Goal: Find specific page/section: Find specific page/section

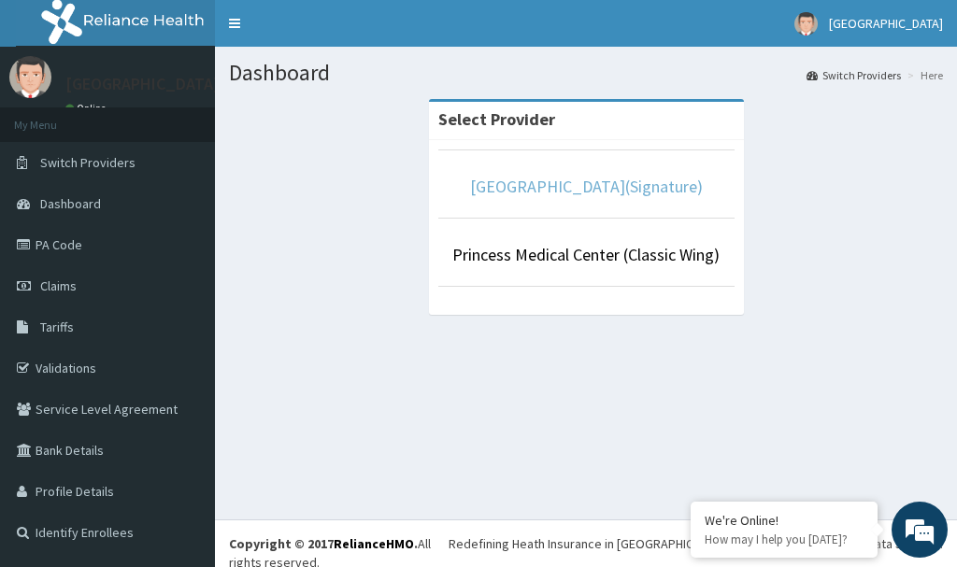
click at [560, 191] on link "[GEOGRAPHIC_DATA](Signature)" at bounding box center [586, 186] width 233 height 21
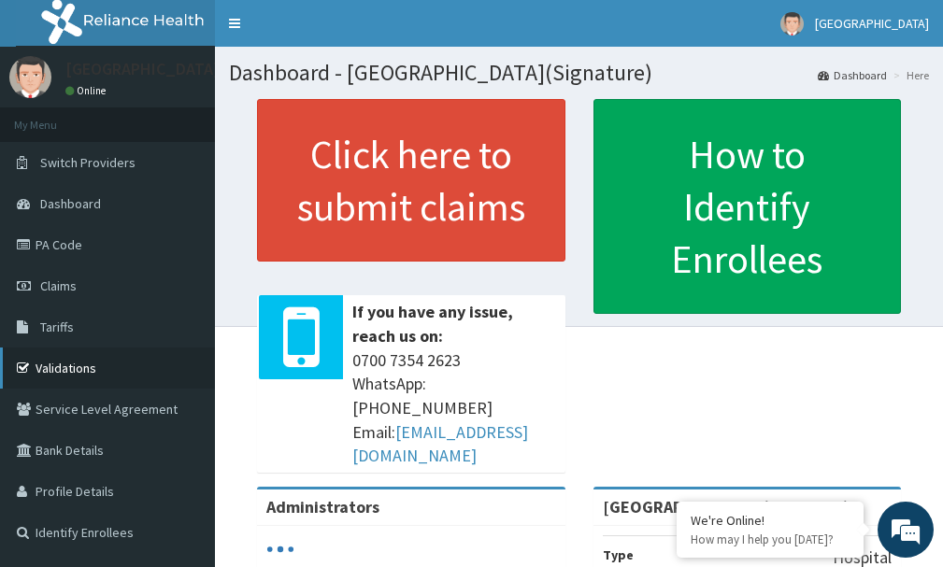
click at [63, 372] on link "Validations" at bounding box center [107, 368] width 215 height 41
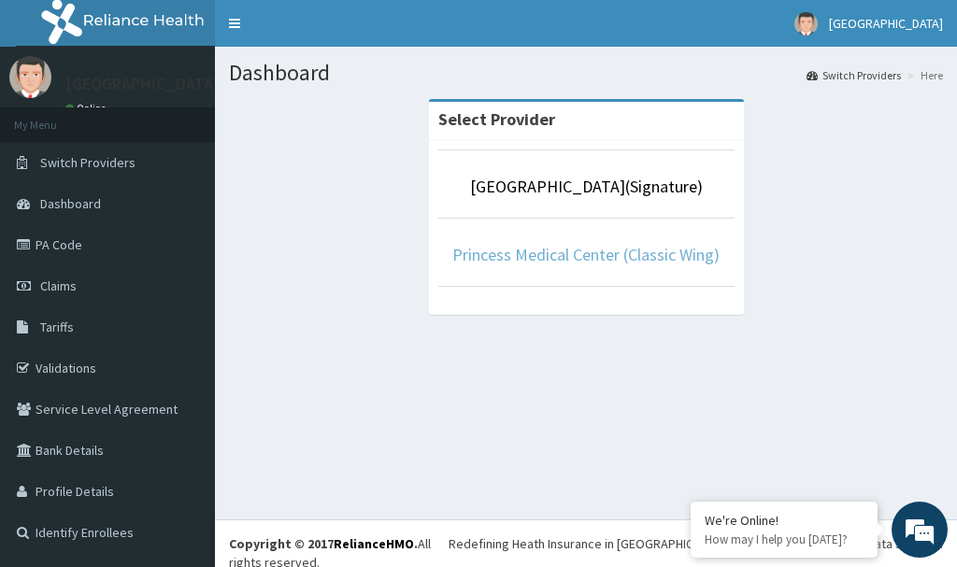
click at [584, 254] on link "Princess Medical Center (Classic Wing)" at bounding box center [585, 254] width 267 height 21
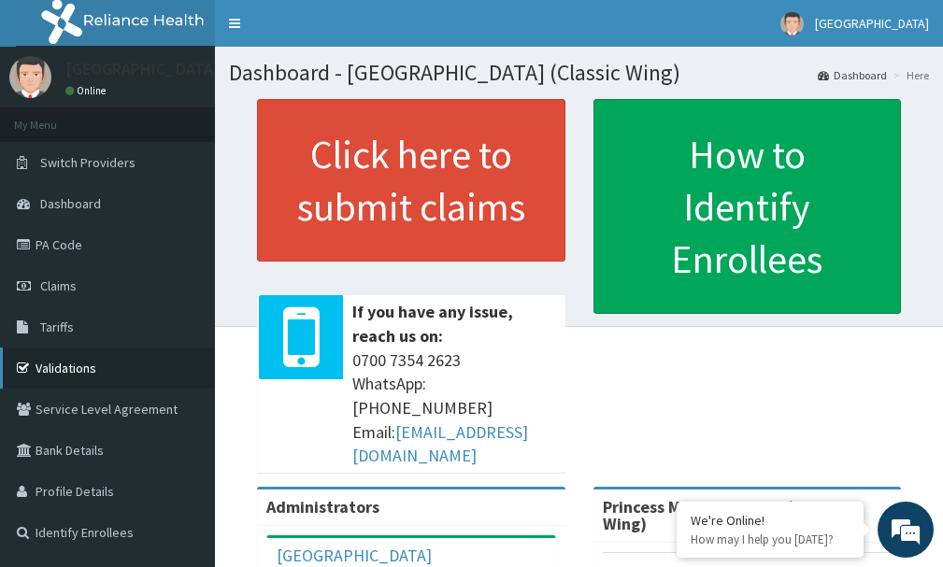
click at [73, 368] on link "Validations" at bounding box center [107, 368] width 215 height 41
